Goal: Transaction & Acquisition: Purchase product/service

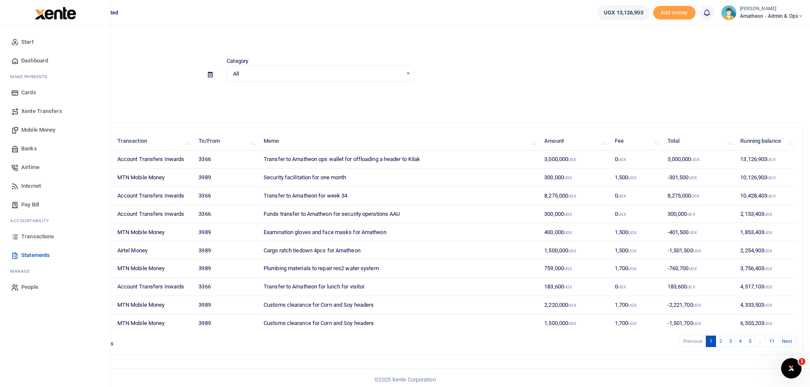
click at [37, 131] on span "Mobile Money" at bounding box center [38, 130] width 34 height 9
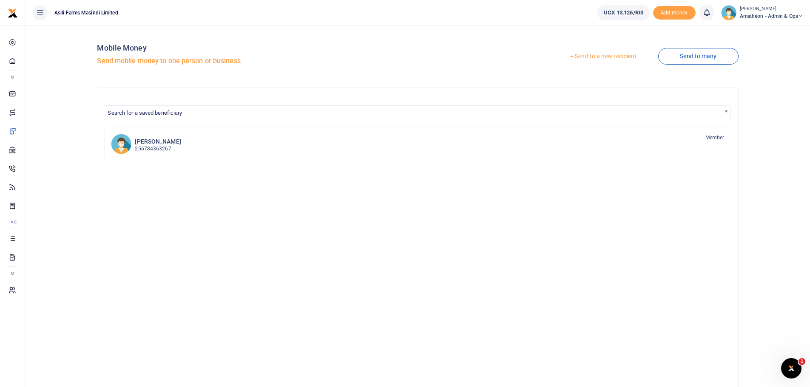
click at [595, 55] on link "Send to a new recipient" at bounding box center [602, 56] width 111 height 15
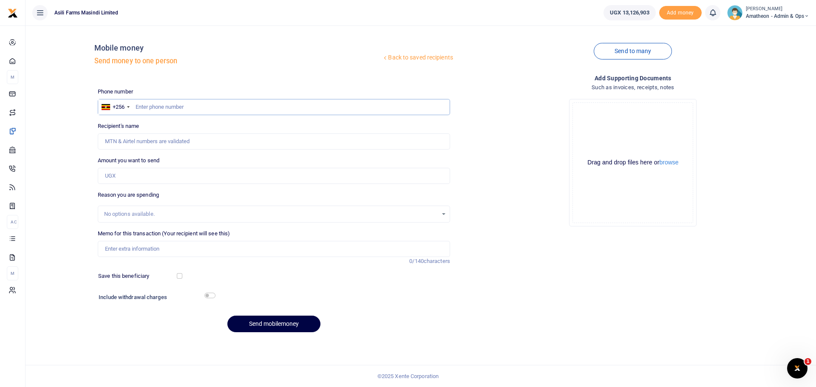
click at [196, 109] on input "text" at bounding box center [274, 107] width 352 height 16
click at [211, 107] on input "text" at bounding box center [274, 107] width 352 height 16
type input "772066129"
type input "Geofrey Tuliraba"
type input "772066129"
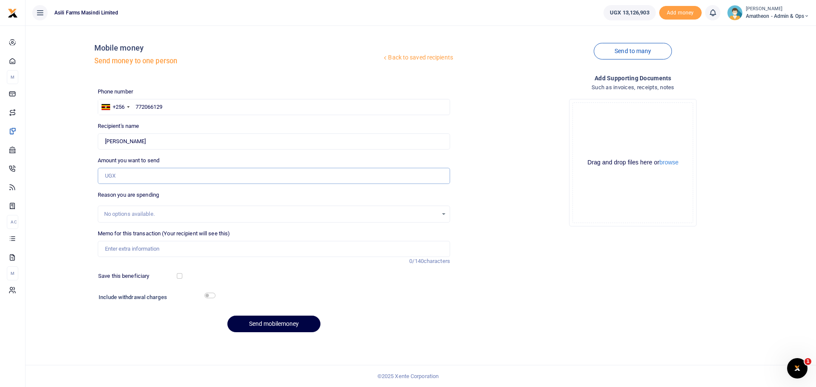
click at [128, 170] on input "Amount you want to send" at bounding box center [274, 176] width 352 height 16
type input "3,000,000"
click at [118, 253] on input "Memo for this transaction (Your recipient will see this)" at bounding box center [274, 249] width 352 height 16
paste input "AAU payment for transporting maize headers from kigumba to amuru"
type input "AAU payment for transporting maize headers from kigumba to amuru"
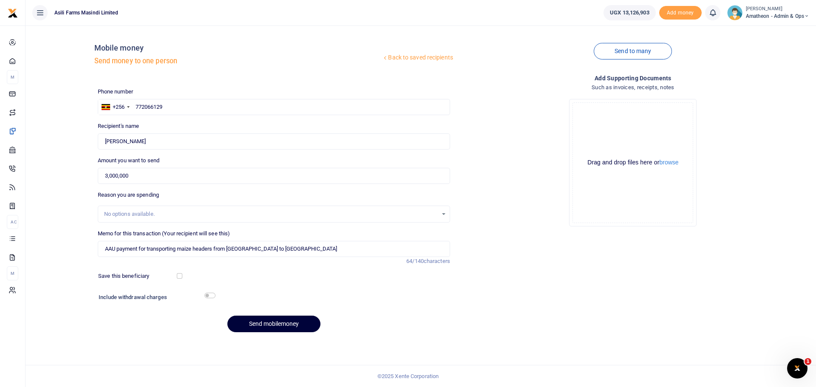
click at [284, 322] on button "Send mobilemoney" at bounding box center [273, 324] width 93 height 17
